Goal: Task Accomplishment & Management: Use online tool/utility

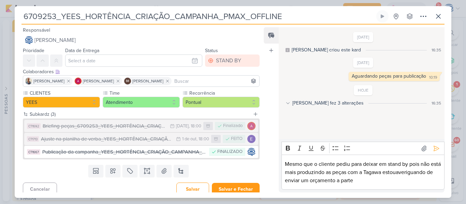
click at [410, 183] on p "Mesmo que o cliente pediu para deixar em stand by pois não está mais produzindo…" at bounding box center [363, 172] width 156 height 25
click at [434, 148] on icon at bounding box center [436, 148] width 5 height 5
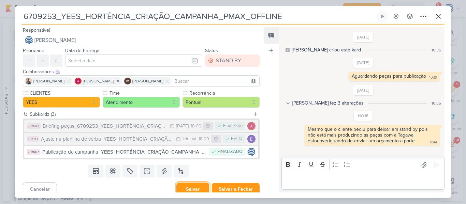
click at [185, 184] on button "Salvar" at bounding box center [192, 189] width 33 height 13
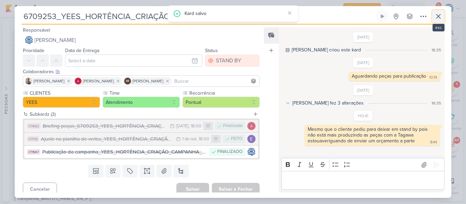
click at [439, 15] on icon at bounding box center [438, 16] width 8 height 8
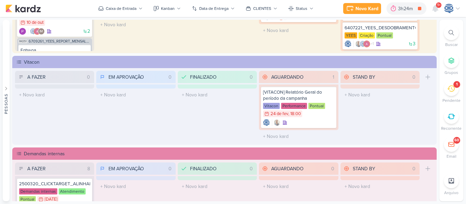
scroll to position [0, 0]
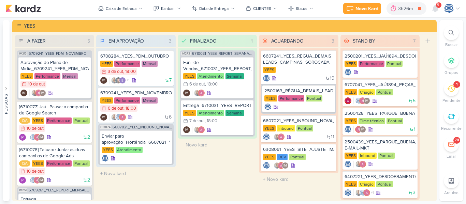
click at [454, 36] on div at bounding box center [451, 32] width 15 height 15
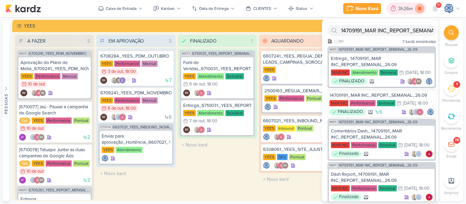
click at [419, 12] on icon at bounding box center [420, 9] width 10 height 10
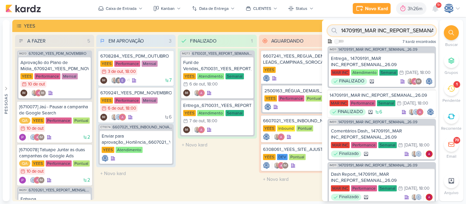
click at [415, 31] on input "14709191_MAR INC_REPORT_SEMANAL_26.09" at bounding box center [381, 30] width 108 height 11
paste input "8409121_HINES_VN MILLENNIUM_CRIAÇÃO_MOTION"
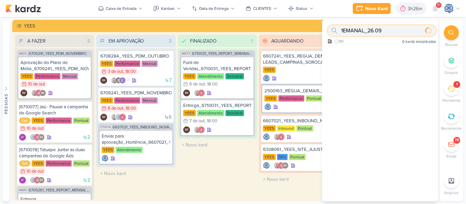
type input "EMANAL_26.09"
click at [414, 30] on input "EMANAL_26.09" at bounding box center [381, 30] width 108 height 11
paste input "8409121_HINES_VN MILLENNIUM_CRIAÇÃO_MOTION"
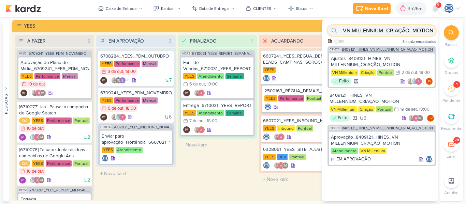
type input "8409121_HINES_VN MILLENNIUM_CRIAÇÃO_MOTION"
click at [372, 48] on span "8409121_HINES_VN MILLENNIUM_CRIAÇÃO_MOTION" at bounding box center [387, 50] width 91 height 4
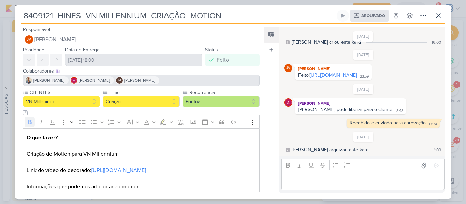
scroll to position [83, 0]
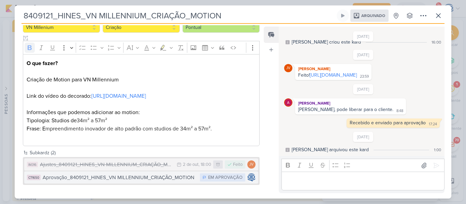
click at [159, 178] on div "Aprovação_8409121_HINES_VN MILLENNIUM_CRIAÇÃO_MOTION" at bounding box center [120, 178] width 154 height 8
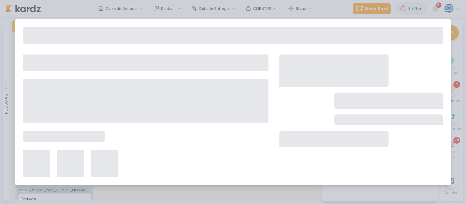
type input "Aprovação_8409121_HINES_VN MILLENNIUM_CRIAÇÃO_MOTION"
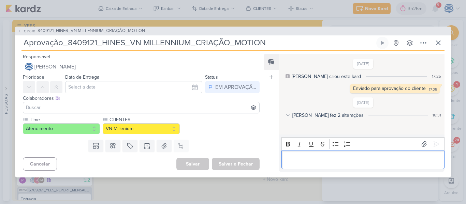
click at [320, 165] on div "Editor editing area: main" at bounding box center [362, 160] width 163 height 19
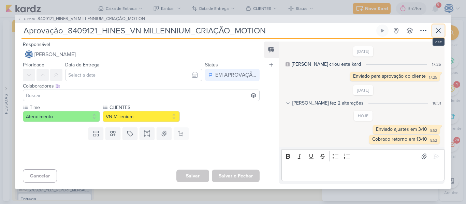
click at [439, 30] on icon at bounding box center [438, 31] width 4 height 4
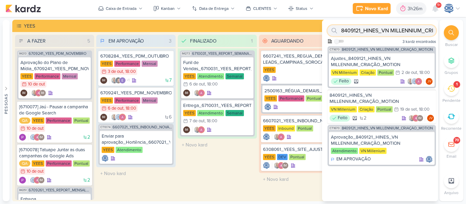
click at [394, 30] on input "8409121_HINES_VN MILLENNIUM_CRIAÇÃO_MOTION" at bounding box center [381, 30] width 108 height 11
type input "8"
paste input "8709261_HINES_REPORT_MENSAL_SETEMBRO"
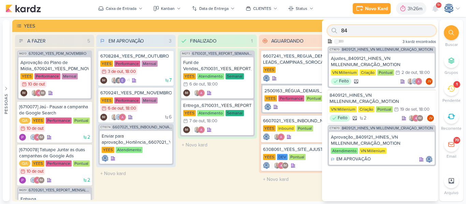
type input "8"
paste input "8709261_HINES_REPORT_MENSAL_SETEMBRO"
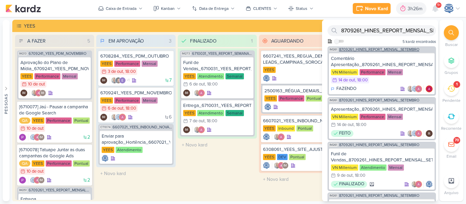
click at [379, 48] on span "8709261_HINES_REPORT_MENSAL_SETEMBRO" at bounding box center [379, 50] width 80 height 4
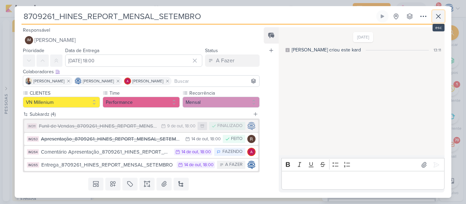
click at [436, 13] on icon at bounding box center [438, 16] width 8 height 8
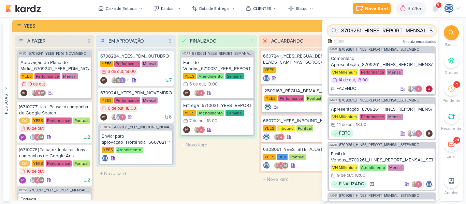
click at [391, 28] on input "8709261_HINES_REPORT_MENSAL_SETEMBRO" at bounding box center [381, 30] width 108 height 11
paste input "10021_HINES_PDM_NOVEMBRO_DEZ"
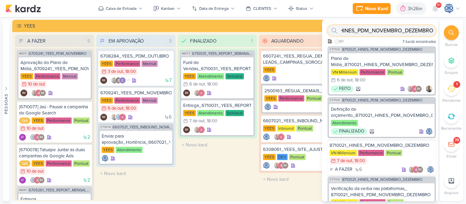
type input "8710021_HINES_PDM_NOVEMBRO_DEZEMBRO"
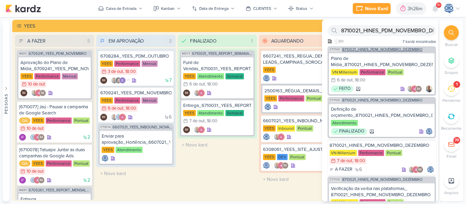
click at [403, 49] on span "8710021_HINES_PDM_NOVEMBRO_DEZEMBRO" at bounding box center [382, 50] width 80 height 4
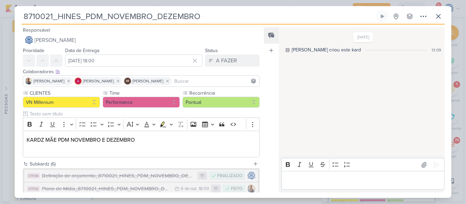
scroll to position [93, 0]
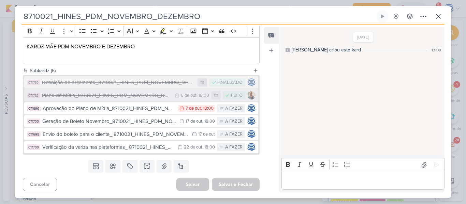
click at [116, 96] on div "Plano de Mídia_8710021_HINES_PDM_NOVEMBRO_DEZEMBRO" at bounding box center [106, 96] width 129 height 8
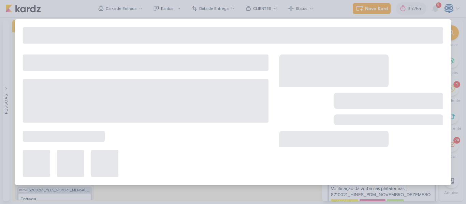
type input "Plano de Mídia_8710021_HINES_PDM_NOVEMBRO_DEZEMBRO"
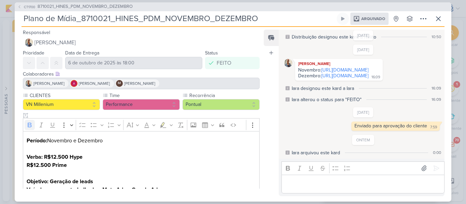
scroll to position [58, 0]
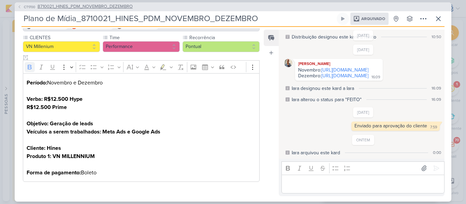
click at [76, 7] on span "8710021_HINES_PDM_NOVEMBRO_DEZEMBRO" at bounding box center [85, 6] width 95 height 7
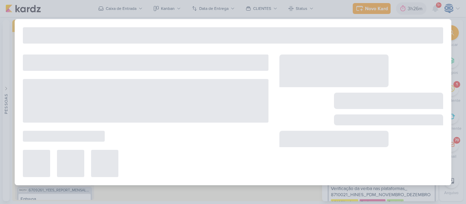
type input "8710021_HINES_PDM_NOVEMBRO_DEZEMBRO"
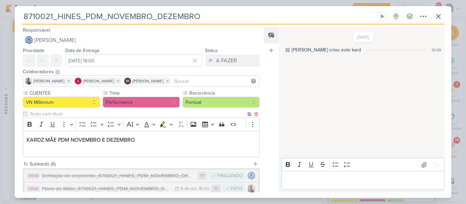
scroll to position [93, 0]
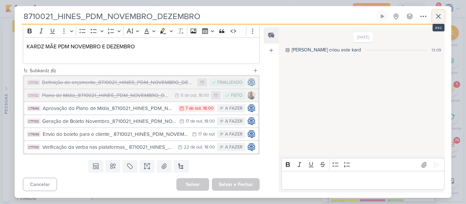
click at [441, 18] on icon at bounding box center [438, 16] width 8 height 8
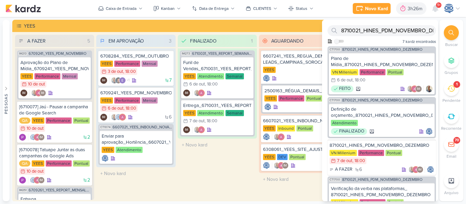
click at [457, 88] on div "1" at bounding box center [451, 88] width 15 height 15
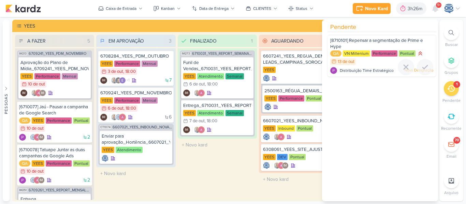
click at [411, 42] on span "[8710101] Repensar a segmentação de Prime e Hype" at bounding box center [376, 44] width 93 height 12
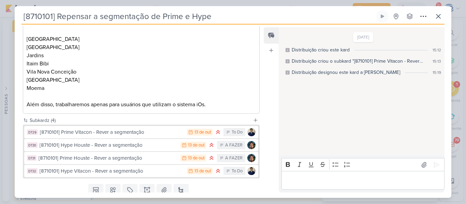
scroll to position [205, 0]
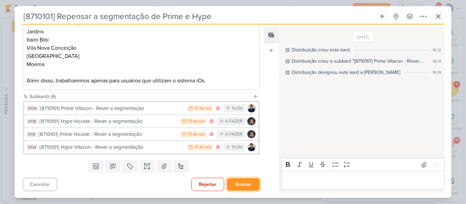
click at [243, 184] on button "Aceitar" at bounding box center [243, 184] width 33 height 13
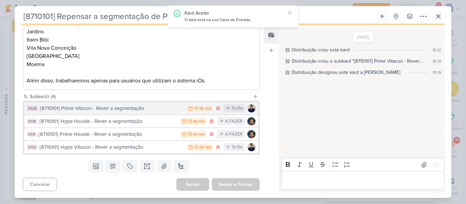
scroll to position [0, 0]
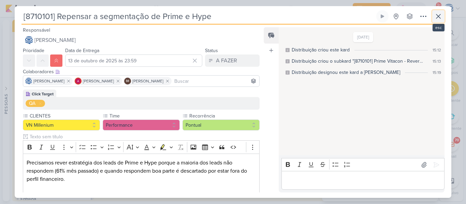
click at [440, 18] on icon at bounding box center [438, 16] width 4 height 4
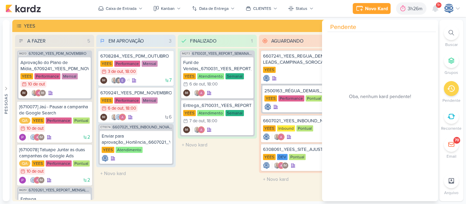
click at [451, 91] on icon at bounding box center [451, 89] width 8 height 8
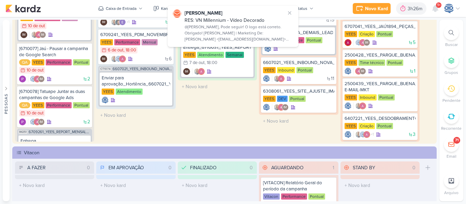
scroll to position [59, 0]
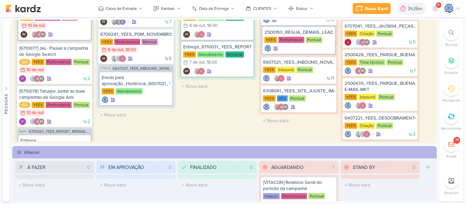
click at [448, 38] on div at bounding box center [451, 32] width 15 height 15
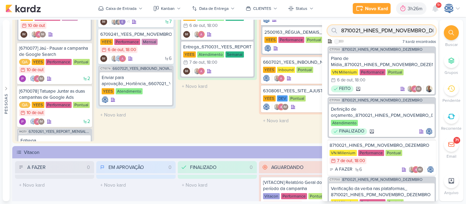
paste input "81_HINES_APOIO_MIGRAÇÃO_CRM_HOUSTE"
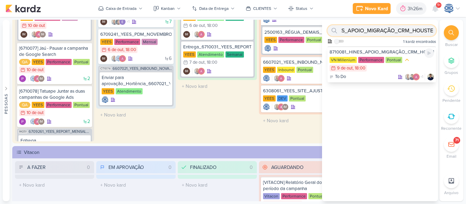
type input "8710081_HINES_APOIO_MIGRAÇÃO_CRM_HOUSTE"
click at [380, 53] on div "8710081_HINES_APOIO_MIGRAÇÃO_CRM_HOUSTE" at bounding box center [381, 52] width 104 height 6
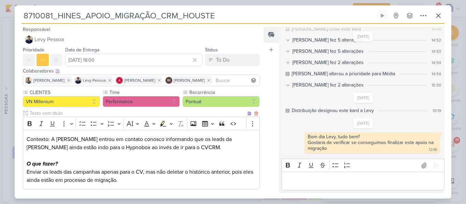
scroll to position [35, 0]
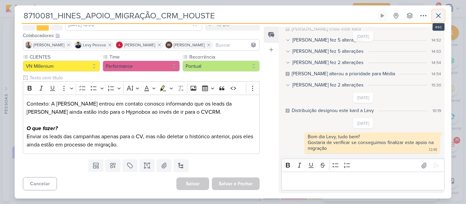
click at [437, 17] on icon at bounding box center [438, 16] width 8 height 8
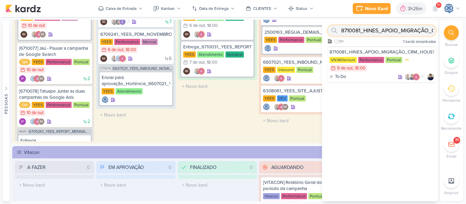
click at [389, 29] on input "8710081_HINES_APOIO_MIGRAÇÃO_CRM_HOUSTE" at bounding box center [381, 30] width 108 height 11
paste input "8407171_HINES_VN_MILLENNIUM_DESDOBRAMENTO_DE_PEÇAS_V1"
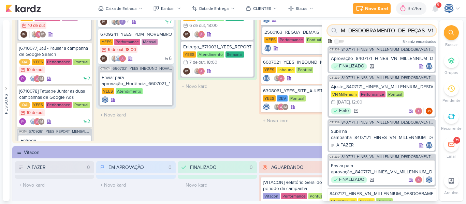
type input "8407171_HINES_VN_MILLENNIUM_DESDOBRAMENTO_DE_PEÇAS_V1"
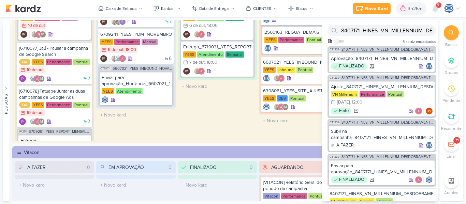
click at [375, 51] on span "8407171_HINES_VN_MILLENNIUM_DESDOBRAMENTO_DE_PEÇAS_V1" at bounding box center [387, 50] width 93 height 4
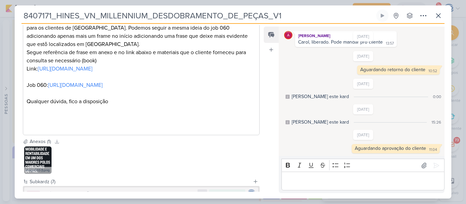
scroll to position [269, 0]
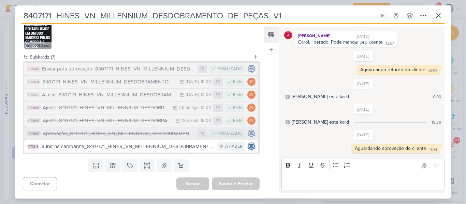
click at [160, 133] on div "Aprovação_8407171_HINES_VN_MILLENNIUM_DESDOBRAMENTO_DE_PEÇAS_V1" at bounding box center [118, 134] width 151 height 8
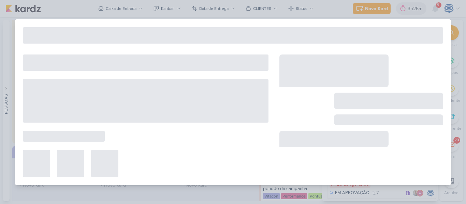
type input "Aprovação_8407171_HINES_VN_MILLENNIUM_DESDOBRAMENTO_DE_PEÇAS_V1"
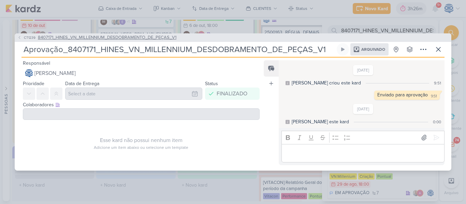
click at [169, 40] on span "8407171_HINES_VN_MILLENNIUM_DESDOBRAMENTO_DE_PEÇAS_V1" at bounding box center [107, 37] width 138 height 7
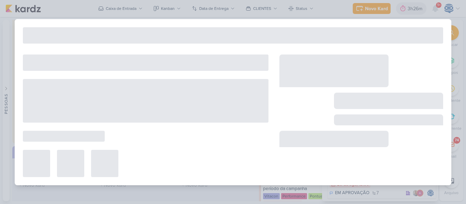
type input "8407171_HINES_VN_MILLENNIUM_DESDOBRAMENTO_DE_PEÇAS_V1"
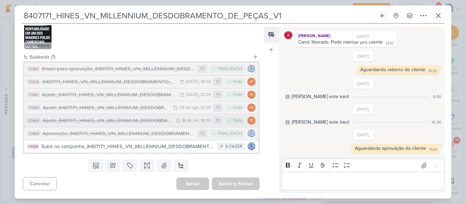
click at [118, 125] on button "CT1669 Ajuste_8407171_HINES_VN_MILLENNIUM_DESDOBRAMENTO_DE_PEÇAS_V4 18/9 [DATE]…" at bounding box center [141, 121] width 234 height 12
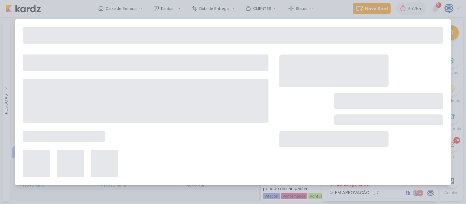
type input "Ajuste_8407171_HINES_VN_MILLENNIUM_DESDOBRAMENTO_DE_PEÇAS_V4"
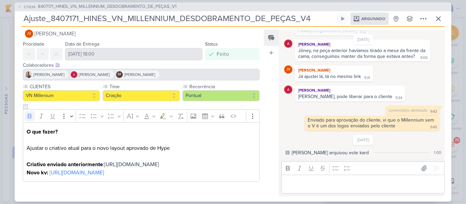
scroll to position [17, 0]
click at [436, 19] on icon at bounding box center [438, 19] width 8 height 8
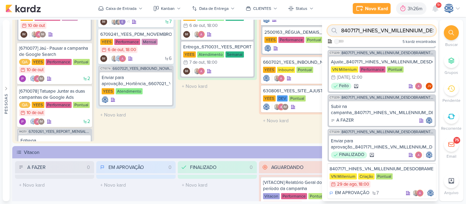
click at [394, 31] on input "8407171_HINES_VN_MILLENNIUM_DESDOBRAMENTO_DE_PEÇAS_V1" at bounding box center [381, 30] width 108 height 11
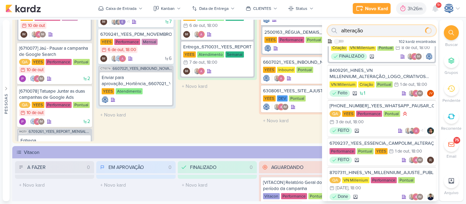
scroll to position [0, 0]
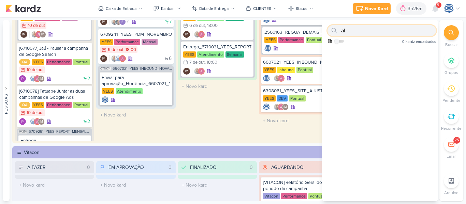
type input "a"
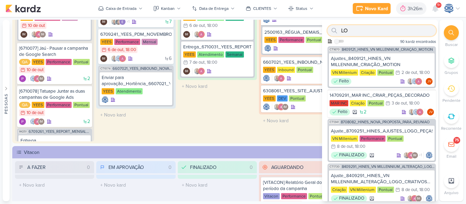
type input "L"
paste input "8709252_HINES_AJUSTES_LOGO_PEÇAS_CARROSSEL"
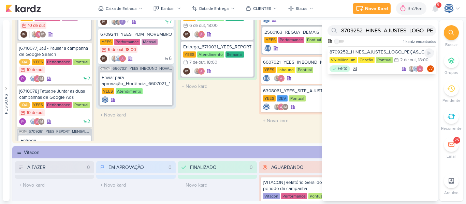
click at [365, 49] on div "8709252_HINES_AJUSTES_LOGO_PEÇAS_CARROSSEL VN Millenium Criação Pontual 2/10 [D…" at bounding box center [381, 60] width 108 height 28
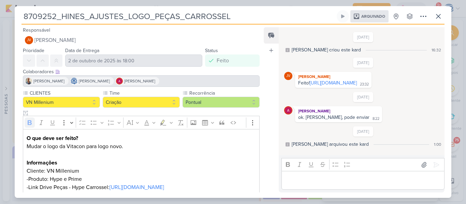
scroll to position [5, 0]
click at [357, 84] on link "[URL][DOMAIN_NAME]" at bounding box center [333, 83] width 47 height 6
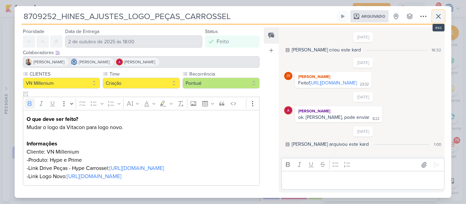
click at [435, 21] on button at bounding box center [438, 16] width 12 height 12
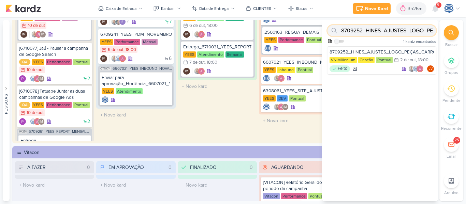
click at [357, 30] on input "8709252_HINES_AJUSTES_LOGO_PEÇAS_CARROSSEL" at bounding box center [381, 30] width 108 height 11
paste input "1_HINES_AJUSTES_LOGO_PEÇAS_ESTÁTICO"
type input "8709251_HINES_AJUSTES_LOGO_PEÇAS_ESTÁTICO"
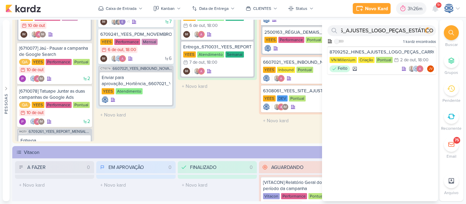
scroll to position [0, 0]
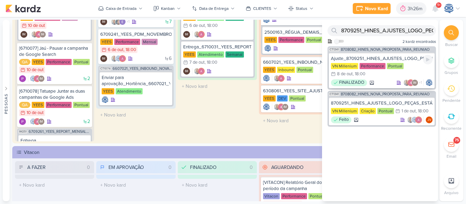
click at [377, 60] on div "Ajuste_8709251_HINES_AJUSTES_LOGO_PEÇAS_ESTÁTICO" at bounding box center [382, 59] width 102 height 6
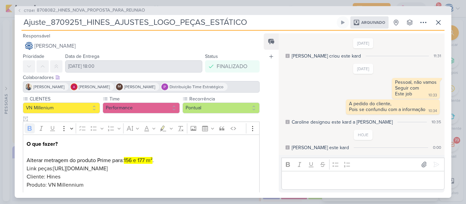
scroll to position [17, 0]
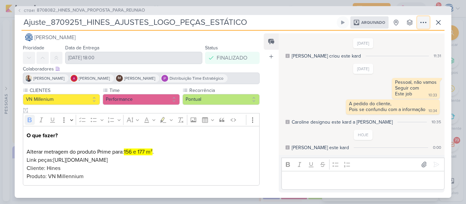
click at [423, 21] on icon at bounding box center [423, 22] width 8 height 8
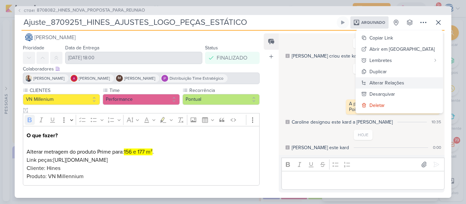
click at [404, 82] on div "Alterar Relações" at bounding box center [386, 82] width 35 height 7
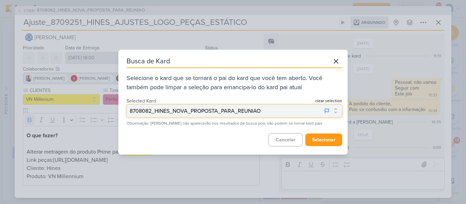
click at [280, 115] on button "8708082_HINES_NOVA_PROPOSTA_PARA_REUNIAO" at bounding box center [233, 111] width 215 height 13
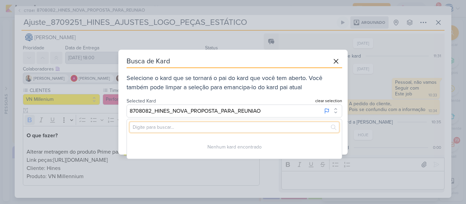
paste input "8407171"
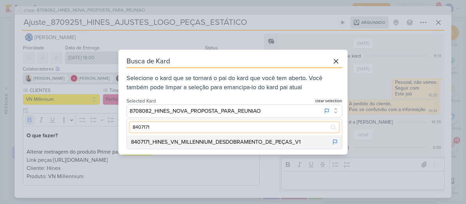
type input "8407171"
click at [231, 148] on div "8407171_HINES_VN_MILLENNIUM_DESDOBRAMENTO_DE_PEÇAS_V1" at bounding box center [234, 142] width 215 height 14
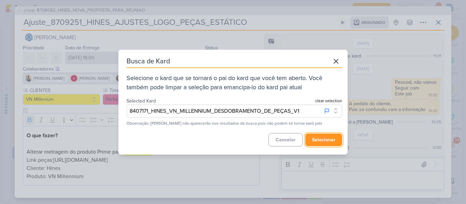
click at [329, 140] on button "selecionar" at bounding box center [323, 140] width 37 height 13
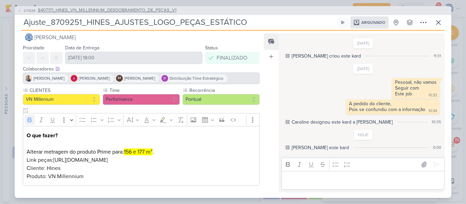
click at [154, 12] on span "8407171_HINES_VN_MILLENNIUM_DESDOBRAMENTO_DE_PEÇAS_V1" at bounding box center [107, 10] width 138 height 7
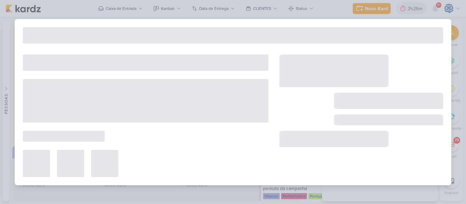
type input "8407171_HINES_VN_MILLENNIUM_DESDOBRAMENTO_DE_PEÇAS_V1"
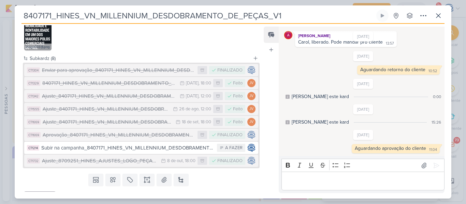
scroll to position [260, 0]
click at [126, 139] on div "Aprovação_8407171_HINES_VN_MILLENNIUM_DESDOBRAMENTO_DE_PEÇAS_V1" at bounding box center [118, 135] width 151 height 8
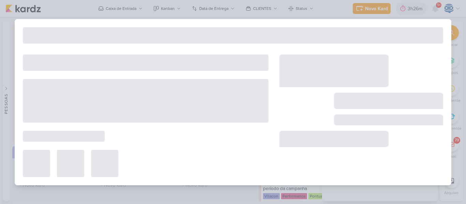
type input "Aprovação_8407171_HINES_VN_MILLENNIUM_DESDOBRAMENTO_DE_PEÇAS_V1"
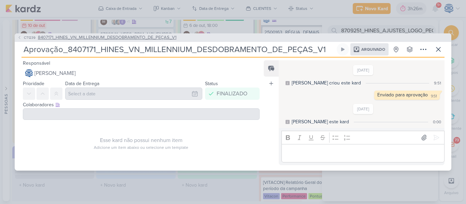
click at [133, 37] on span "8407171_HINES_VN_MILLENNIUM_DESDOBRAMENTO_DE_PEÇAS_V1" at bounding box center [107, 37] width 138 height 7
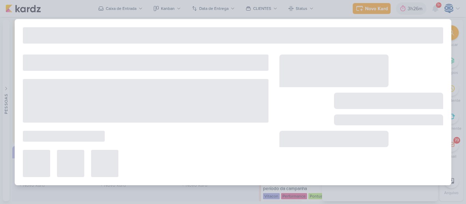
type input "8407171_HINES_VN_MILLENNIUM_DESDOBRAMENTO_DE_PEÇAS_V1"
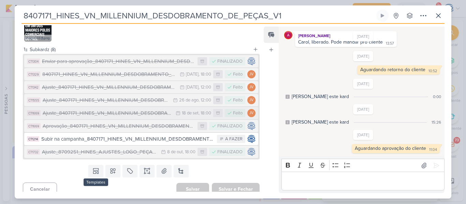
scroll to position [269, 0]
click at [113, 119] on button "CT1669 Ajuste_8407171_HINES_VN_MILLENNIUM_DESDOBRAMENTO_DE_PEÇAS_V4 18/9 [DATE]…" at bounding box center [141, 113] width 234 height 12
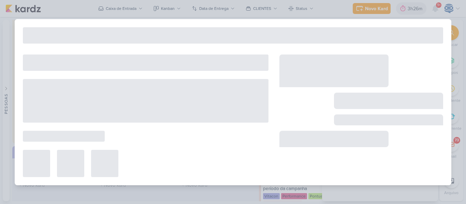
type input "Ajuste_8407171_HINES_VN_MILLENNIUM_DESDOBRAMENTO_DE_PEÇAS_V4"
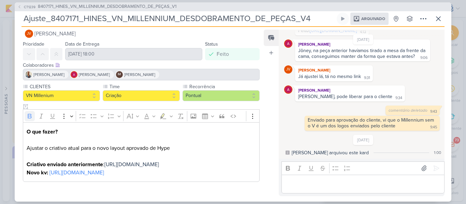
scroll to position [0, 0]
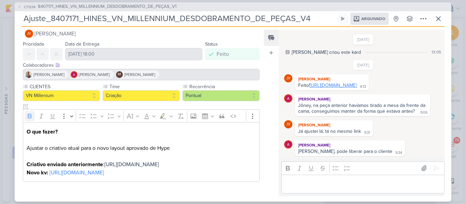
click at [329, 88] on link "[URL][DOMAIN_NAME]" at bounding box center [333, 86] width 47 height 6
click at [438, 21] on icon at bounding box center [438, 19] width 8 height 8
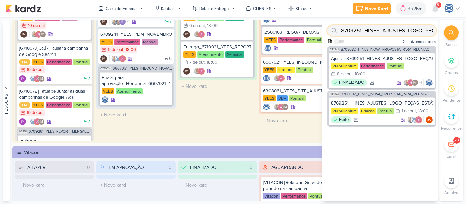
click at [408, 35] on input "8709251_HINES_AJUSTES_LOGO_PEÇAS_ESTÁTICO" at bounding box center [381, 30] width 108 height 11
paste input "407171"
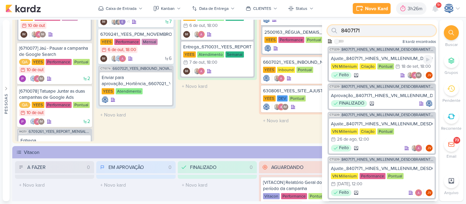
type input "8407171"
click at [360, 58] on div "Ajuste_8407171_HINES_VN_MILLENNIUM_DESDOBRAMENTO_DE_PEÇAS_V4" at bounding box center [382, 59] width 102 height 6
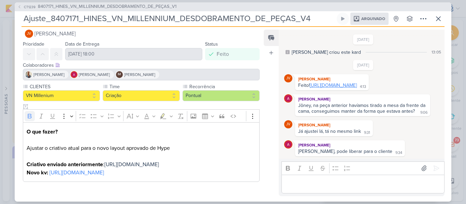
click at [347, 88] on link "[URL][DOMAIN_NAME]" at bounding box center [333, 86] width 47 height 6
click at [441, 18] on icon at bounding box center [438, 19] width 8 height 8
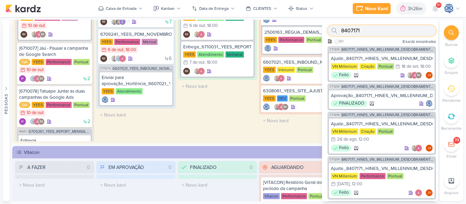
click at [344, 33] on input "8407171" at bounding box center [381, 30] width 108 height 11
paste input "8407171"
type input "8407171"
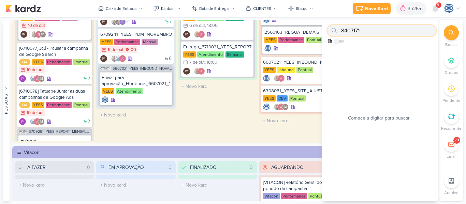
click at [344, 33] on input "8407171" at bounding box center [381, 30] width 108 height 11
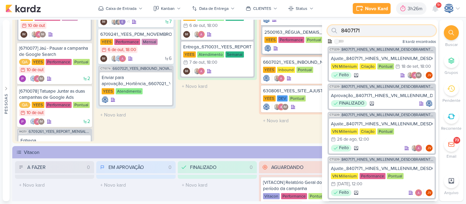
drag, startPoint x: 375, startPoint y: 34, endPoint x: 318, endPoint y: 28, distance: 57.5
click at [318, 28] on div "Pessoas [GEOGRAPHIC_DATA] A l e s s a n d r a G o m e s AG A l i n e G i m e n …" at bounding box center [233, 111] width 466 height 182
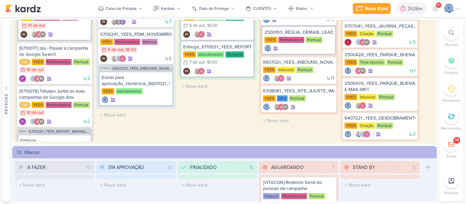
click at [446, 33] on div at bounding box center [451, 32] width 15 height 15
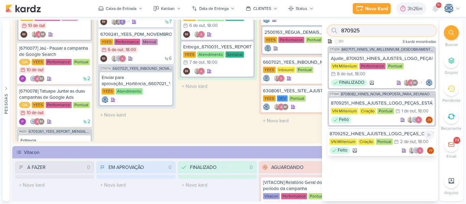
type input "870925"
click at [369, 133] on div "8709252_HINES_AJUSTES_LOGO_PEÇAS_CARROSSEL" at bounding box center [381, 134] width 104 height 6
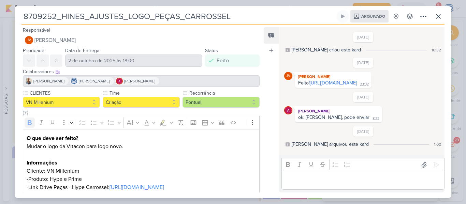
scroll to position [5, 0]
click at [320, 86] on link "[URL][DOMAIN_NAME]" at bounding box center [333, 83] width 47 height 6
drag, startPoint x: 373, startPoint y: 88, endPoint x: 298, endPoint y: 84, distance: 75.8
drag, startPoint x: 298, startPoint y: 84, endPoint x: 383, endPoint y: 90, distance: 85.8
click at [370, 87] on div "Feito! [URL][DOMAIN_NAME] 23:32" at bounding box center [333, 83] width 74 height 6
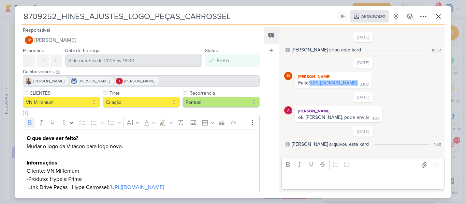
copy div "[URL][DOMAIN_NAME]"
click at [419, 18] on icon at bounding box center [423, 16] width 8 height 8
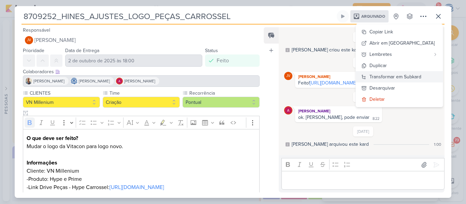
click at [395, 75] on div "Transformar em Subkard" at bounding box center [395, 76] width 52 height 7
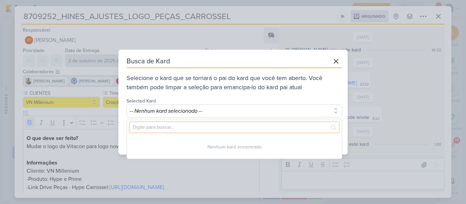
click at [177, 125] on input "text" at bounding box center [234, 127] width 209 height 11
paste input "8407171_"
click at [177, 125] on input "8407171" at bounding box center [234, 127] width 209 height 11
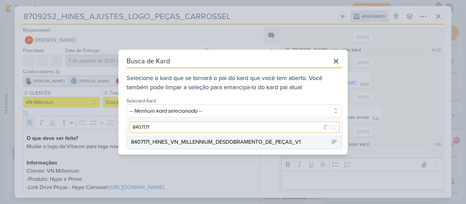
type input "8407171"
click at [172, 141] on div "8407171_HINES_VN_MILLENNIUM_DESDOBRAMENTO_DE_PEÇAS_V1" at bounding box center [215, 142] width 169 height 8
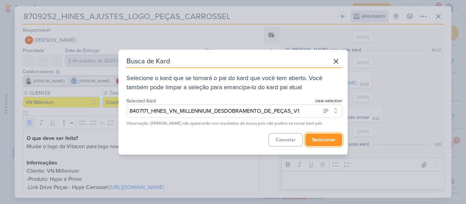
click at [322, 136] on button "selecionar" at bounding box center [323, 140] width 37 height 13
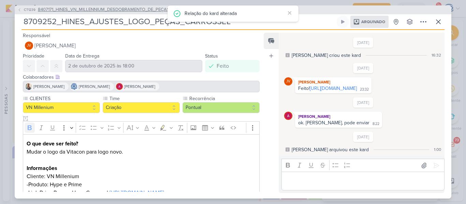
click at [152, 6] on span "8407171_HINES_VN_MILLENNIUM_DESDOBRAMENTO_DE_PEÇAS_V1" at bounding box center [107, 9] width 138 height 7
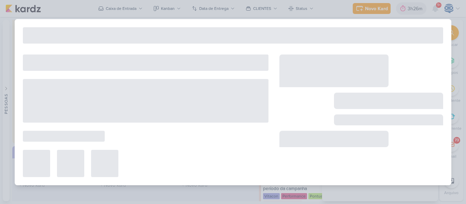
type input "8407171_HINES_VN_MILLENNIUM_DESDOBRAMENTO_DE_PEÇAS_V1"
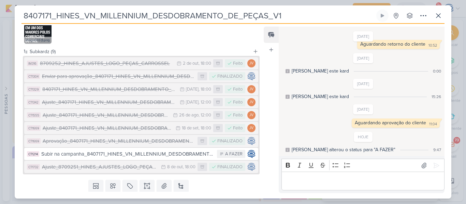
scroll to position [295, 0]
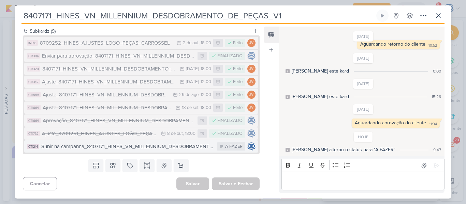
click at [116, 147] on div "Subir na campanha_8407171_HINES_VN_MILLENNIUM_DESDOBRAMENTO_DE_PEÇAS_V1" at bounding box center [127, 147] width 172 height 8
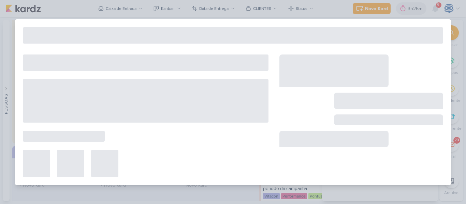
type input "Subir na campanha_8407171_HINES_VN_MILLENNIUM_DESDOBRAMENTO_DE_PEÇAS_V1"
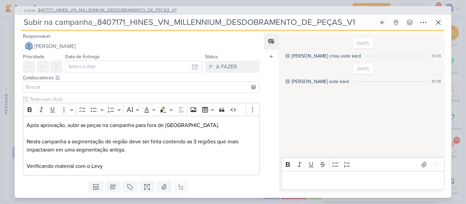
drag, startPoint x: 359, startPoint y: 23, endPoint x: 19, endPoint y: 10, distance: 340.2
click at [19, 10] on div "CT1239 8407171_HINES_VN_MILLENNIUM_DESDOBRAMENTO_DE_PEÇAS_V1 Subir na campanha_…" at bounding box center [233, 102] width 436 height 192
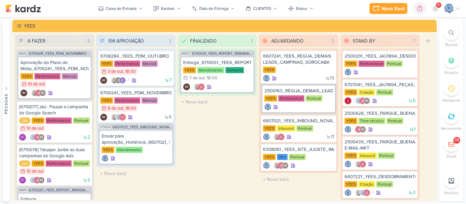
click at [450, 31] on icon at bounding box center [450, 32] width 5 height 5
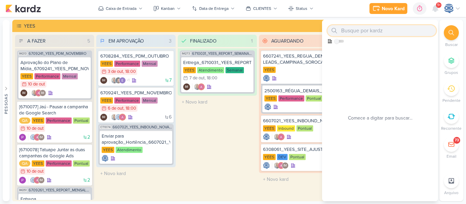
paste input "8407171_HINES_VN_MILLENNIUM_DESDOBRAMENTO_DE_PEÇAS_V1"
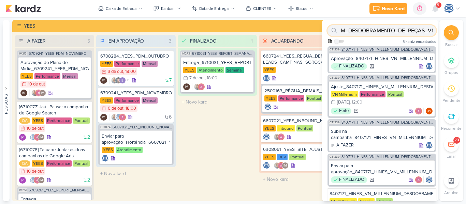
type input "8407171_HINES_VN_MILLENNIUM_DESDOBRAMENTO_DE_PEÇAS_V1"
click at [376, 49] on span "8407171_HINES_VN_MILLENNIUM_DESDOBRAMENTO_DE_PEÇAS_V1" at bounding box center [387, 50] width 93 height 4
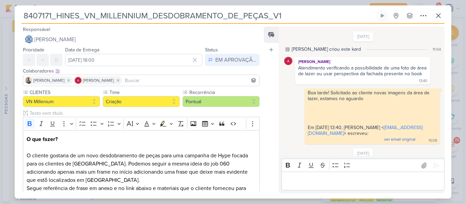
scroll to position [505, 0]
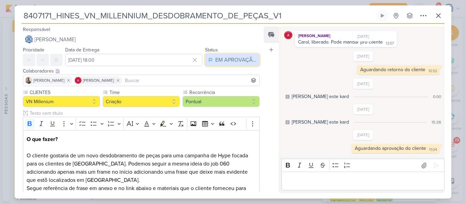
click at [233, 65] on button "EM APROVAÇÃO" at bounding box center [232, 60] width 55 height 12
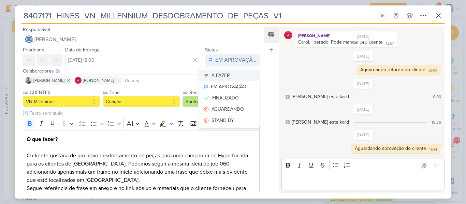
click at [237, 79] on button "A FAZER" at bounding box center [228, 75] width 61 height 11
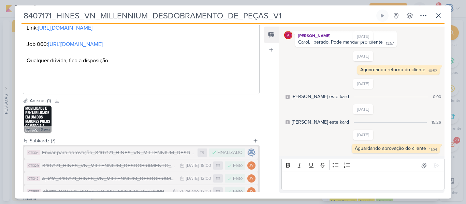
scroll to position [269, 0]
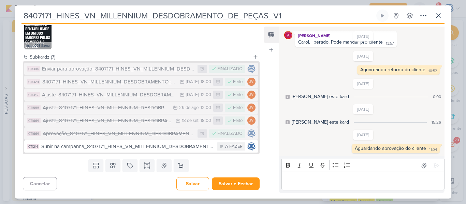
drag, startPoint x: 52, startPoint y: 16, endPoint x: 15, endPoint y: 18, distance: 36.5
click at [15, 18] on div "8407171_HINES_VN_MILLENNIUM_DESDOBRAMENTO_DE_PEÇAS_V1 Criado por mim nenhum gru…" at bounding box center [233, 104] width 436 height 189
click at [160, 123] on div "Ajuste_8407171_HINES_VN_MILLENNIUM_DESDOBRAMENTO_DE_PEÇAS_V4" at bounding box center [108, 121] width 130 height 8
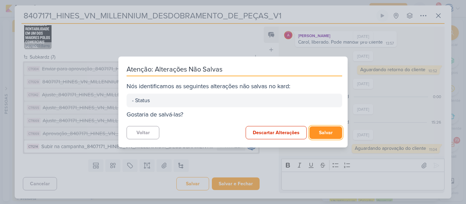
click at [314, 133] on button "Salvar" at bounding box center [325, 132] width 33 height 13
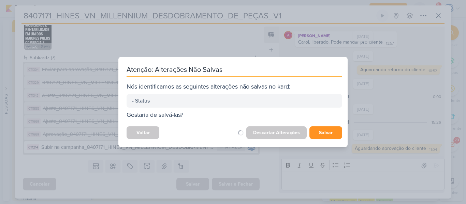
scroll to position [268, 0]
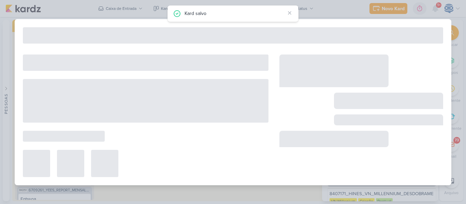
type input "Ajuste_8407171_HINES_VN_MILLENNIUM_DESDOBRAMENTO_DE_PEÇAS_V4"
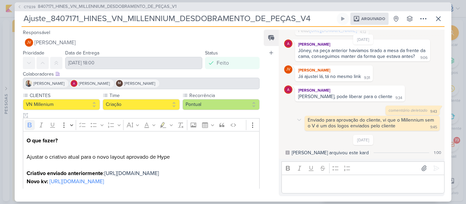
scroll to position [0, 0]
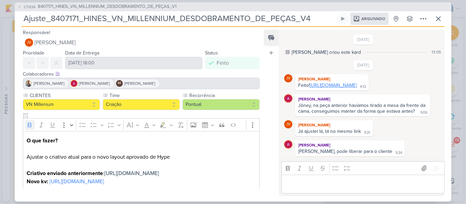
click at [343, 88] on link "[URL][DOMAIN_NAME]" at bounding box center [333, 86] width 47 height 6
click at [159, 8] on span "8407171_HINES_VN_MILLENNIUM_DESDOBRAMENTO_DE_PEÇAS_V1" at bounding box center [107, 6] width 138 height 7
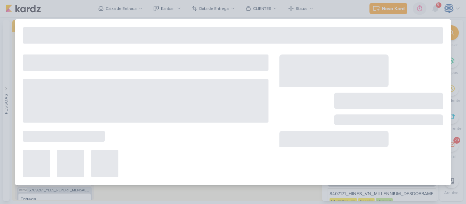
type input "8407171_HINES_VN_MILLENNIUM_DESDOBRAMENTO_DE_PEÇAS_V1"
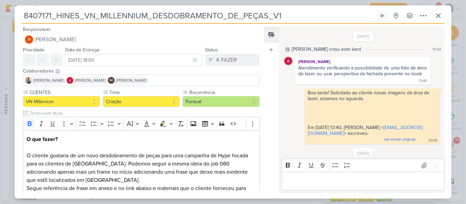
scroll to position [530, 0]
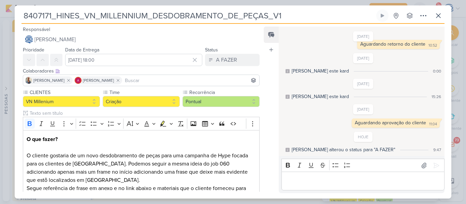
drag, startPoint x: 287, startPoint y: 20, endPoint x: 19, endPoint y: 16, distance: 268.0
click at [19, 16] on div "8407171_HINES_VN_MILLENNIUM_DESDOBRAMENTO_DE_PEÇAS_V1 Criado por mim nenhum gru…" at bounding box center [233, 104] width 436 height 189
click at [54, 20] on input "8407171_HINES_VN_MILLENNIUM_DESDOBRAMENTO_DE_PEÇAS_V1" at bounding box center [197, 16] width 353 height 12
drag, startPoint x: 54, startPoint y: 20, endPoint x: 23, endPoint y: 20, distance: 31.0
click at [23, 20] on input "8407171_HINES_VN_MILLENNIUM_DESDOBRAMENTO_DE_PEÇAS_V1" at bounding box center [197, 16] width 353 height 12
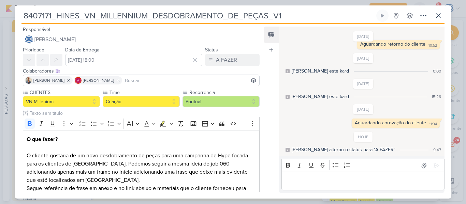
click at [76, 14] on input "8407171_HINES_VN_MILLENNIUM_DESDOBRAMENTO_DE_PEÇAS_V1" at bounding box center [197, 16] width 353 height 12
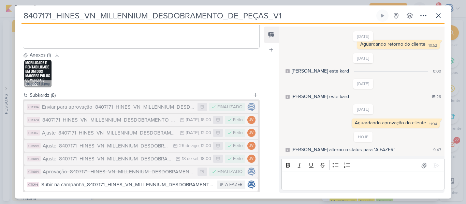
scroll to position [282, 0]
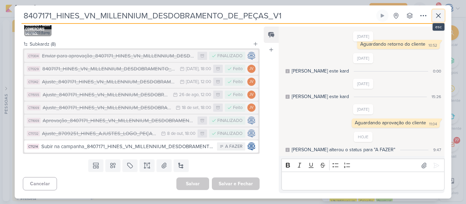
click at [440, 17] on icon at bounding box center [438, 16] width 8 height 8
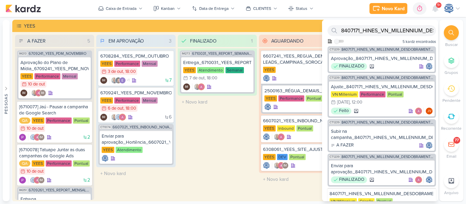
click at [452, 31] on icon at bounding box center [450, 32] width 5 height 5
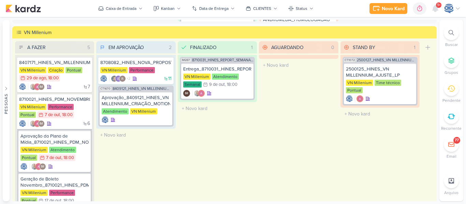
scroll to position [641, 0]
click at [135, 8] on div "Caixa de Entrada" at bounding box center [121, 8] width 31 height 6
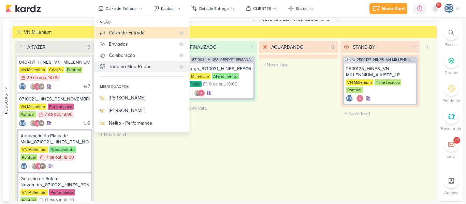
click at [129, 68] on div "Tudo ao Meu Redor" at bounding box center [142, 66] width 67 height 7
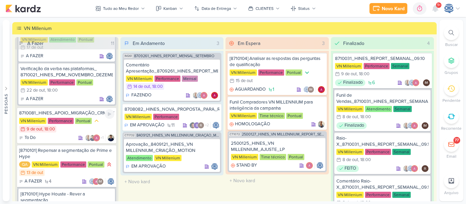
scroll to position [198, 0]
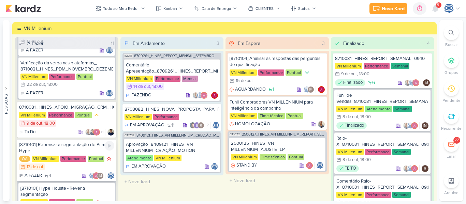
click at [73, 147] on div "[8710101] Repensar a segmentação de Prime e Hype" at bounding box center [66, 148] width 95 height 12
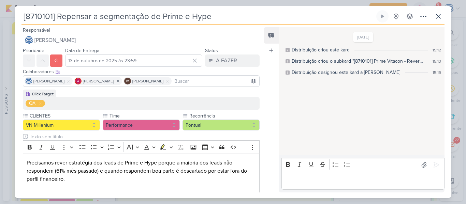
drag, startPoint x: 220, startPoint y: 15, endPoint x: 20, endPoint y: 14, distance: 199.5
click at [20, 14] on div "[8710101] Repensar a segmentação de Prime e Hype Criado por Distribuição nenhum…" at bounding box center [233, 104] width 436 height 188
click at [440, 20] on icon at bounding box center [438, 16] width 8 height 8
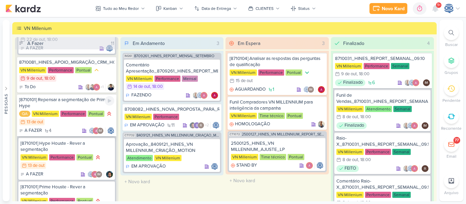
scroll to position [257, 0]
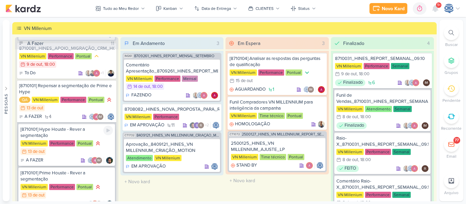
click at [81, 136] on div "[8710101] Hype Houste - Rever a segmentação" at bounding box center [66, 132] width 92 height 12
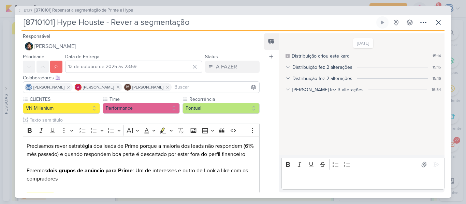
drag, startPoint x: 23, startPoint y: 21, endPoint x: 248, endPoint y: 19, distance: 225.0
click at [248, 19] on input "[8710101] Hype Houste - Rever a segmentação" at bounding box center [197, 22] width 353 height 12
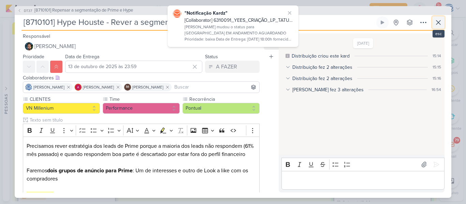
click at [439, 23] on icon at bounding box center [438, 22] width 8 height 8
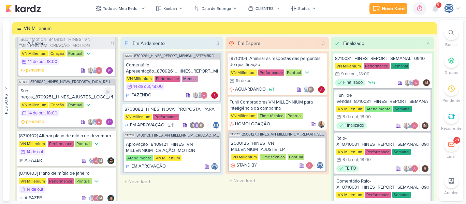
scroll to position [567, 0]
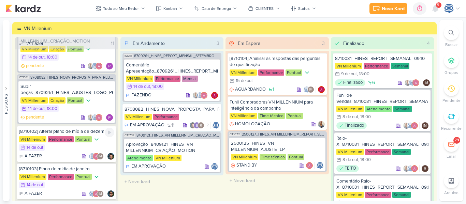
click at [48, 133] on div "[8710102] Alterar plano de mídia de dezembro" at bounding box center [66, 132] width 95 height 6
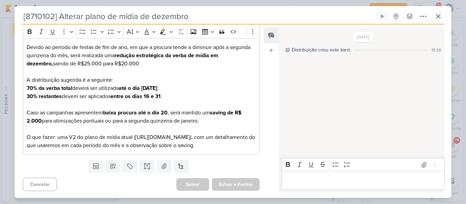
scroll to position [0, 0]
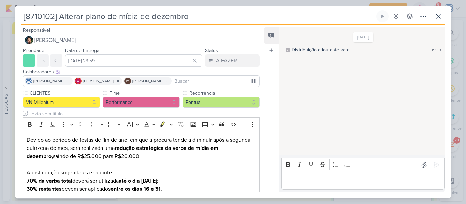
drag, startPoint x: 204, startPoint y: 15, endPoint x: 0, endPoint y: 4, distance: 204.5
click at [0, 4] on div "[8710102] Alterar plano de mídia de dezembro" at bounding box center [233, 102] width 466 height 204
click at [439, 15] on icon at bounding box center [438, 16] width 4 height 4
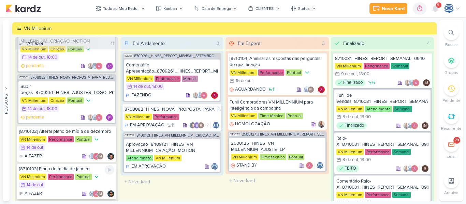
click at [59, 171] on div "[8710103] Plano de mídia de janeiro" at bounding box center [66, 169] width 95 height 6
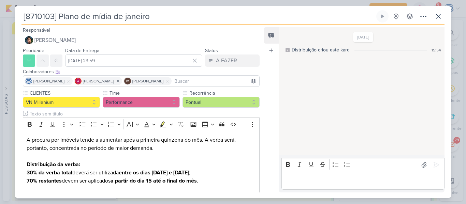
drag, startPoint x: 149, startPoint y: 21, endPoint x: 0, endPoint y: 13, distance: 149.6
click at [0, 13] on div "[8710103] Plano de mídia de janeiro" at bounding box center [233, 102] width 466 height 204
click at [436, 16] on icon at bounding box center [438, 16] width 8 height 8
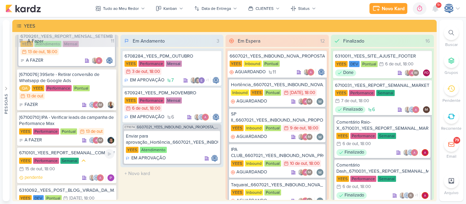
scroll to position [378, 0]
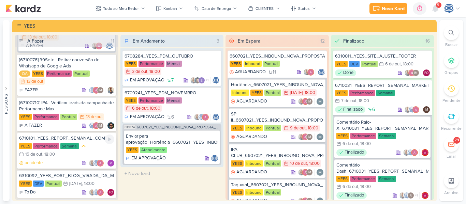
click at [90, 149] on div "YEES Performance Semanal 15/10 15 de out , 18:00" at bounding box center [66, 151] width 95 height 16
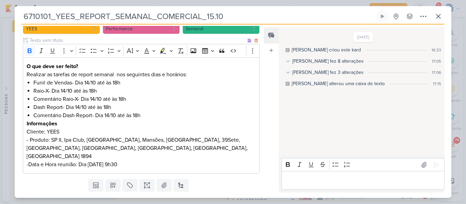
scroll to position [73, 0]
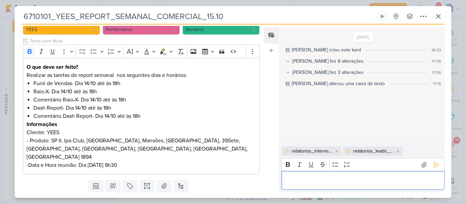
click at [330, 179] on p "Editor editing area: main" at bounding box center [363, 181] width 156 height 8
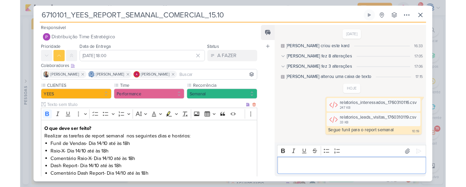
scroll to position [85, 0]
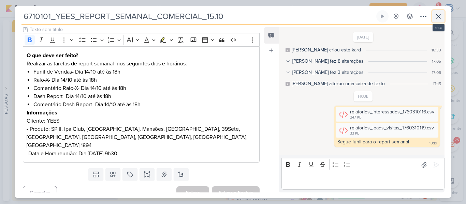
click at [438, 17] on icon at bounding box center [438, 16] width 8 height 8
